Goal: Check status

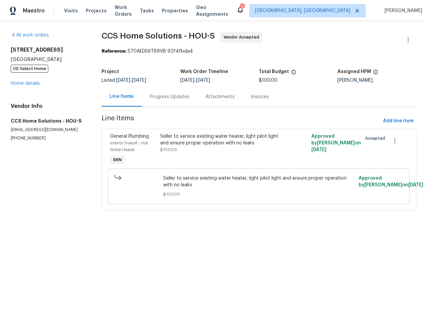
click at [165, 98] on div "Progress Updates" at bounding box center [170, 96] width 40 height 7
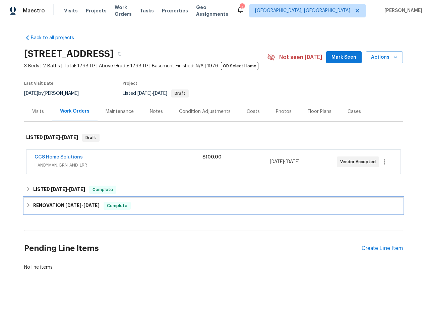
click at [156, 206] on div "RENOVATION [DATE] - [DATE] Complete" at bounding box center [213, 206] width 374 height 8
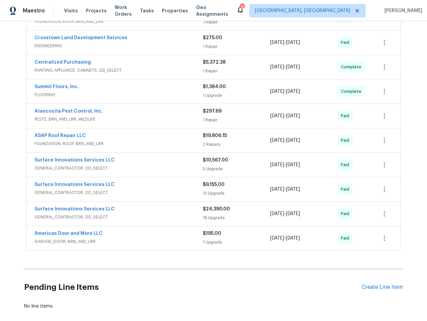
scroll to position [400, 0]
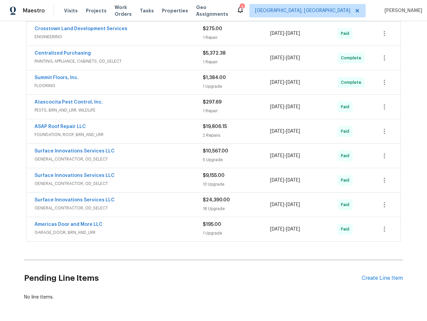
click at [160, 208] on span "GENERAL_CONTRACTOR, OD_SELECT" at bounding box center [118, 208] width 168 height 7
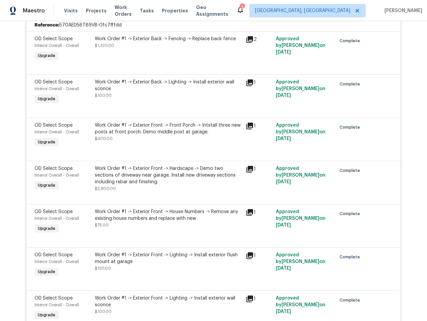
scroll to position [581, 0]
